Goal: Unclear

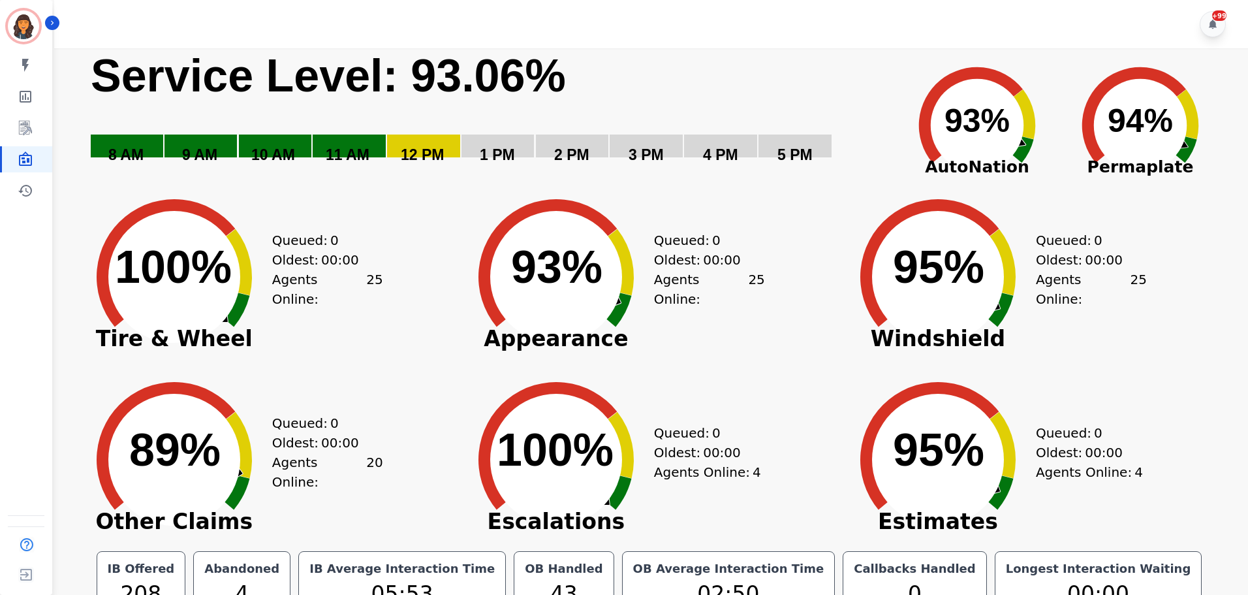
scroll to position [29, 0]
